Goal: Find specific page/section: Find specific page/section

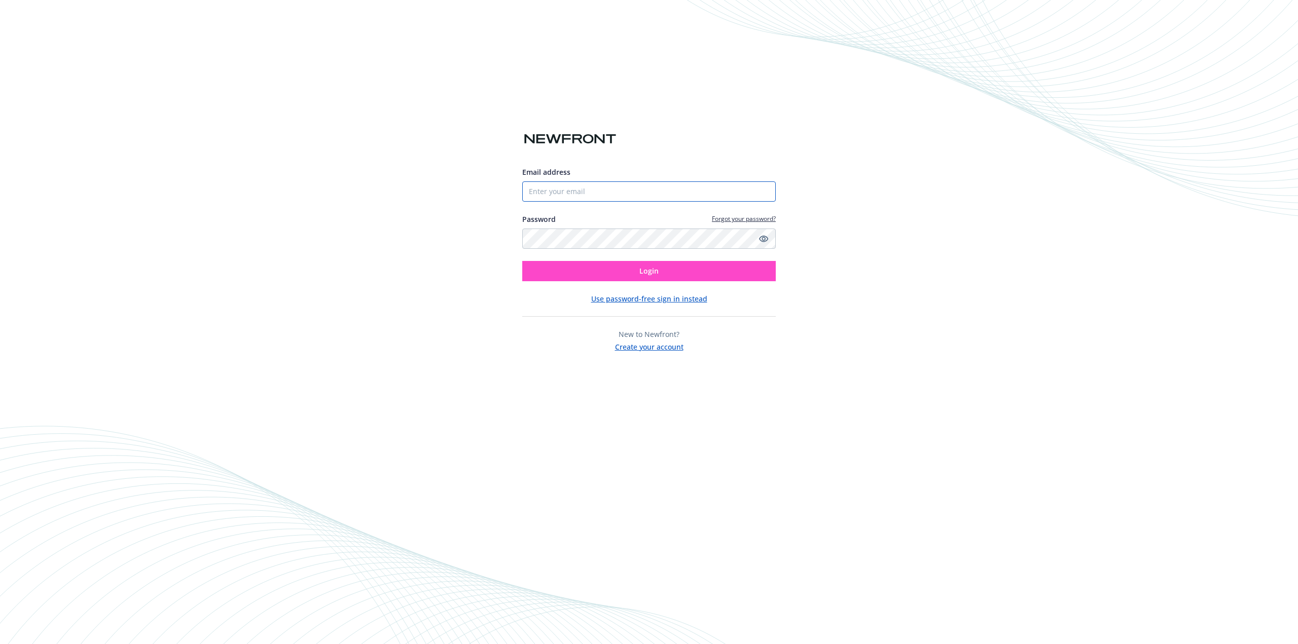
type input "[EMAIL_ADDRESS][DOMAIN_NAME]"
click at [587, 269] on button "Login" at bounding box center [648, 271] width 253 height 20
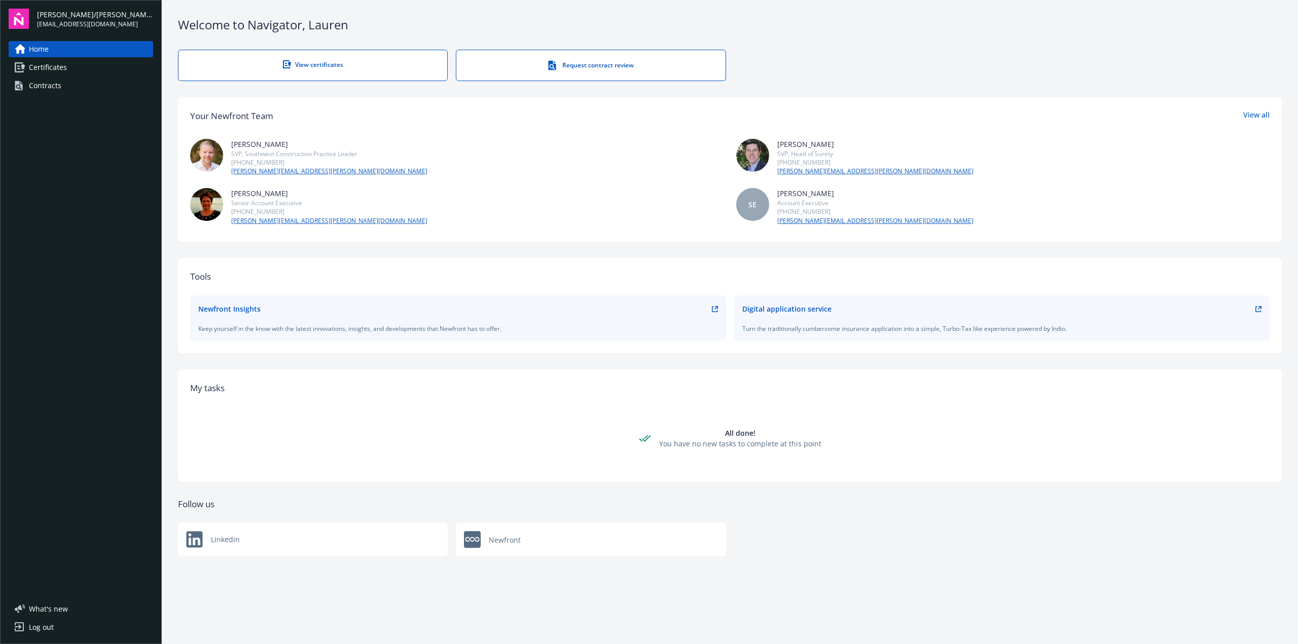
click at [53, 66] on span "Certificates" at bounding box center [48, 67] width 38 height 16
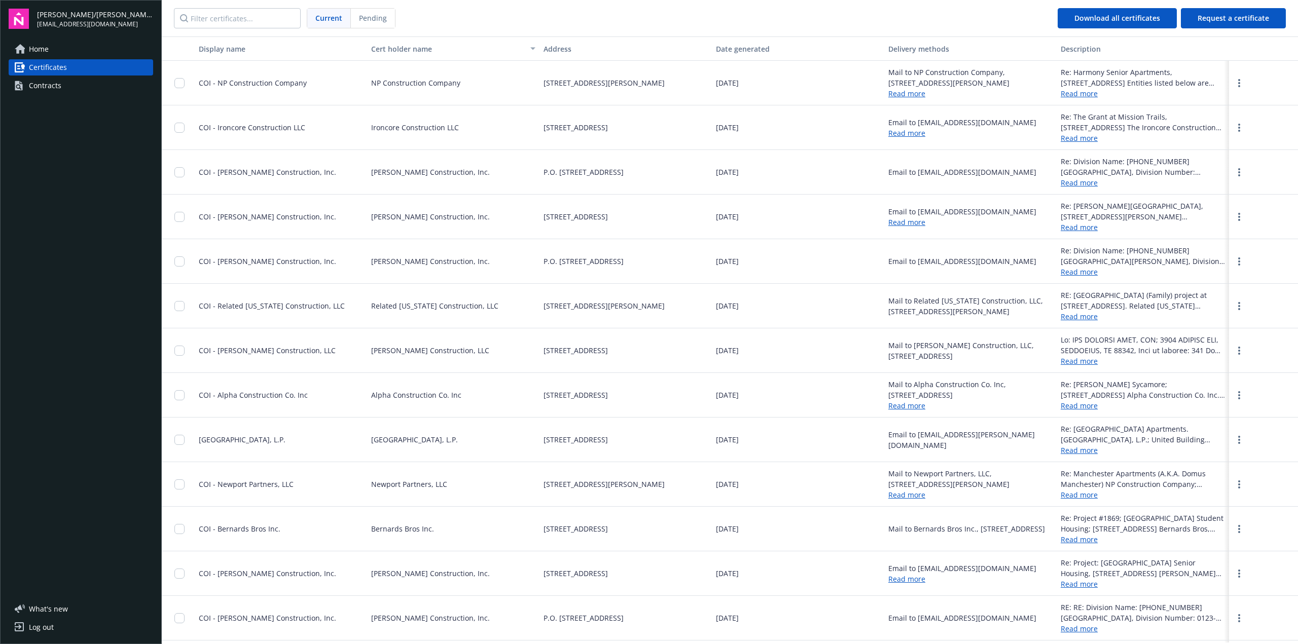
click at [57, 82] on div "Contracts" at bounding box center [45, 86] width 32 height 16
